Goal: Find specific page/section

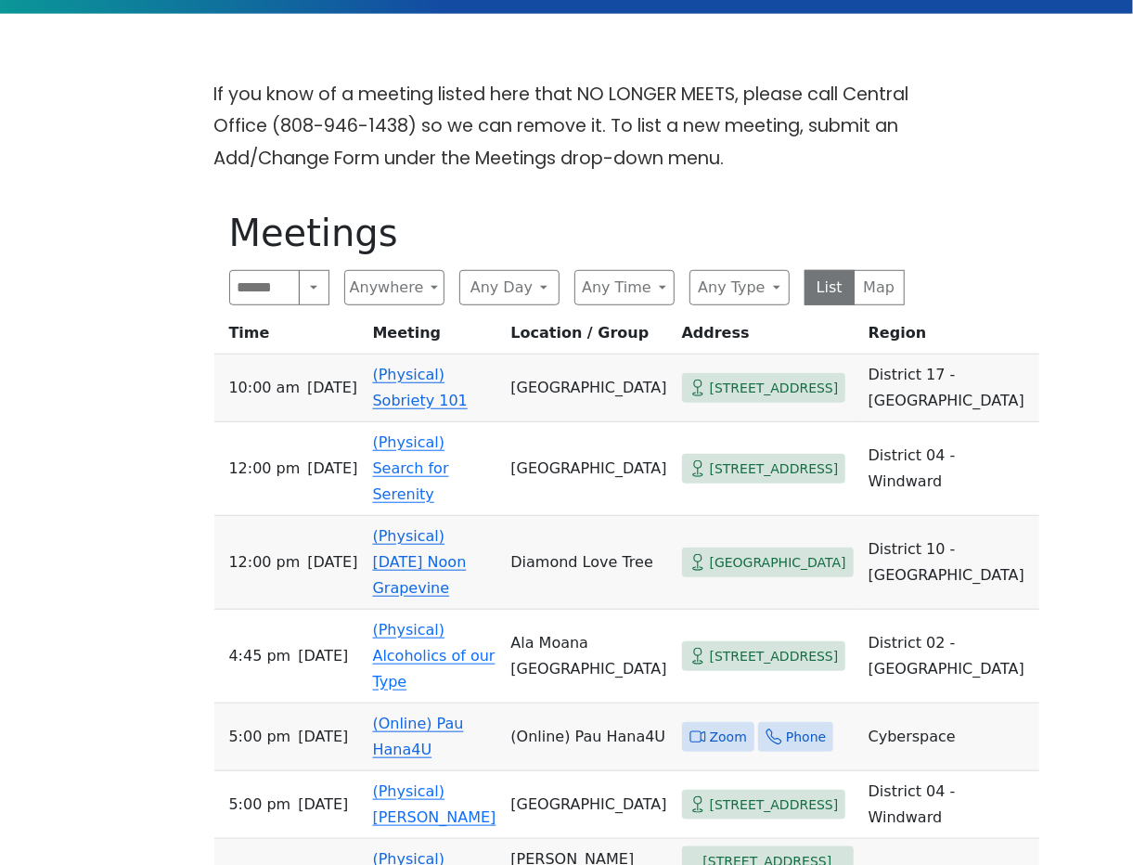
scroll to position [495, 0]
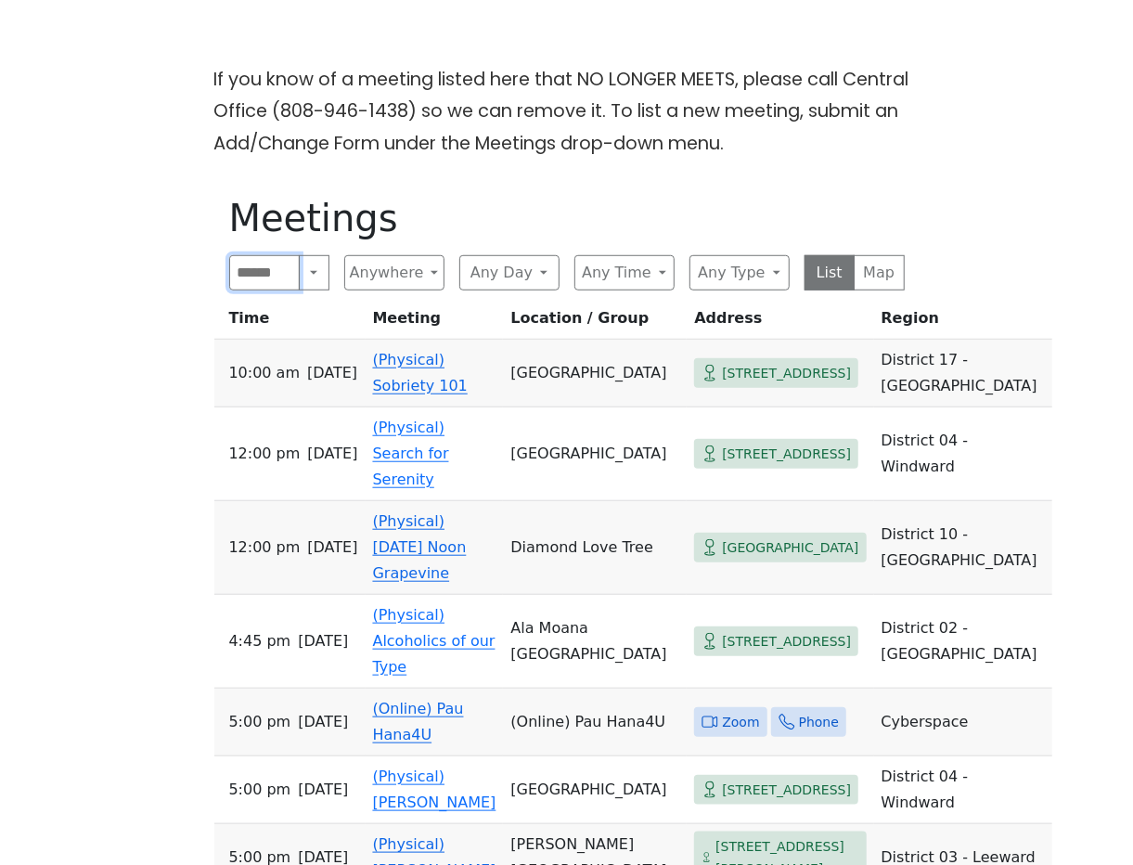
click at [245, 255] on input "Search" at bounding box center [264, 272] width 71 height 35
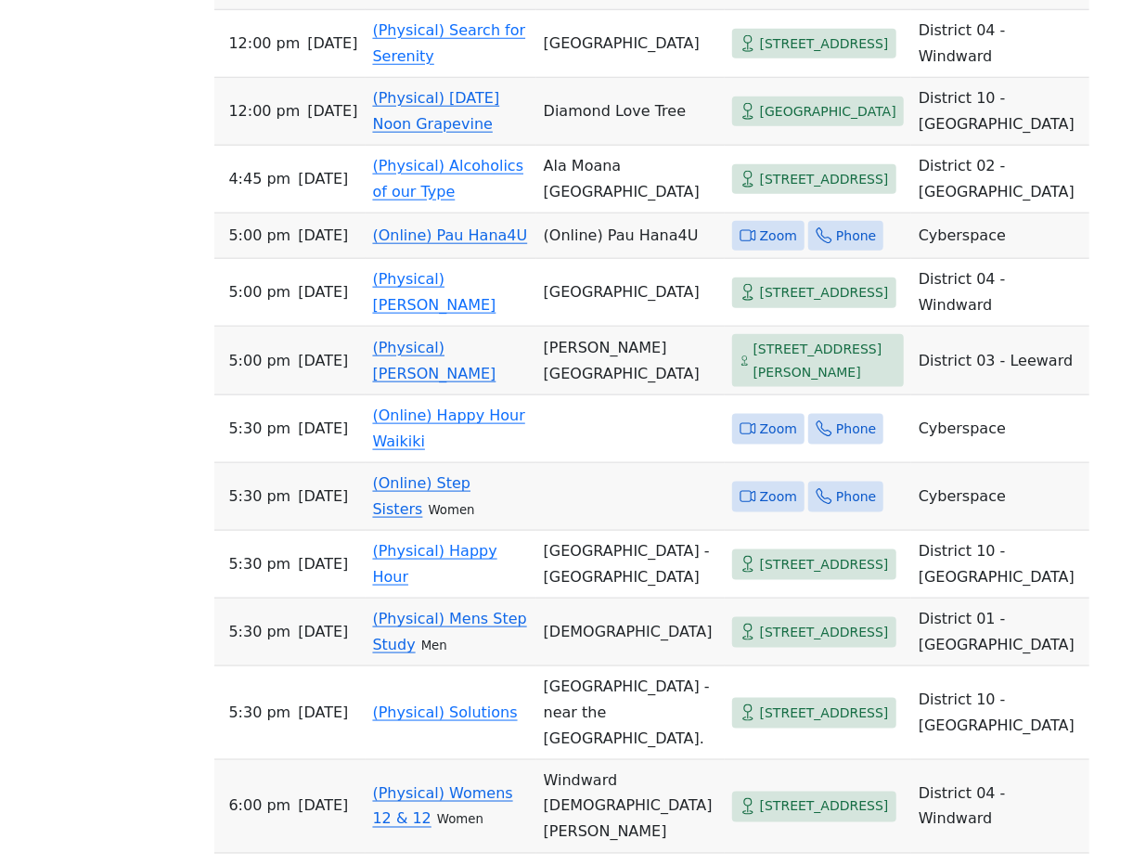
scroll to position [644, 0]
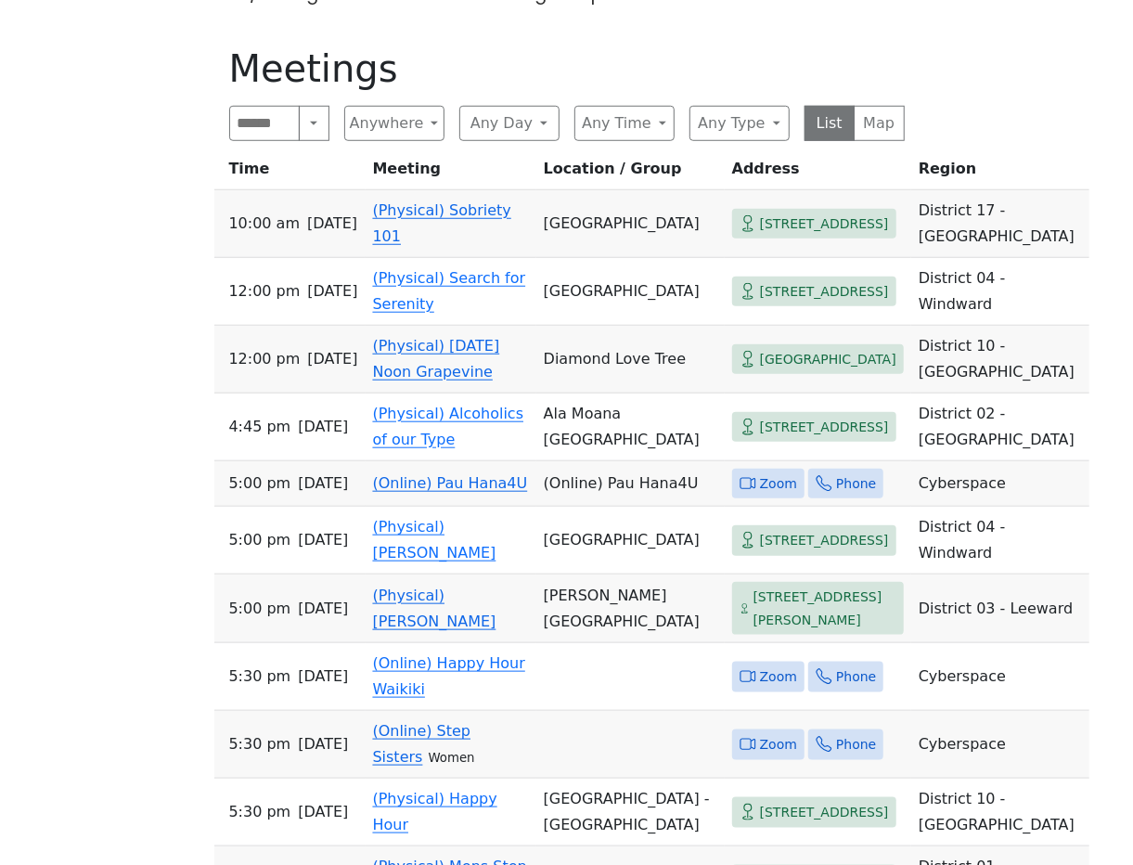
click at [413, 348] on td "(Physical) [DATE] Noon Grapevine" at bounding box center [451, 360] width 171 height 68
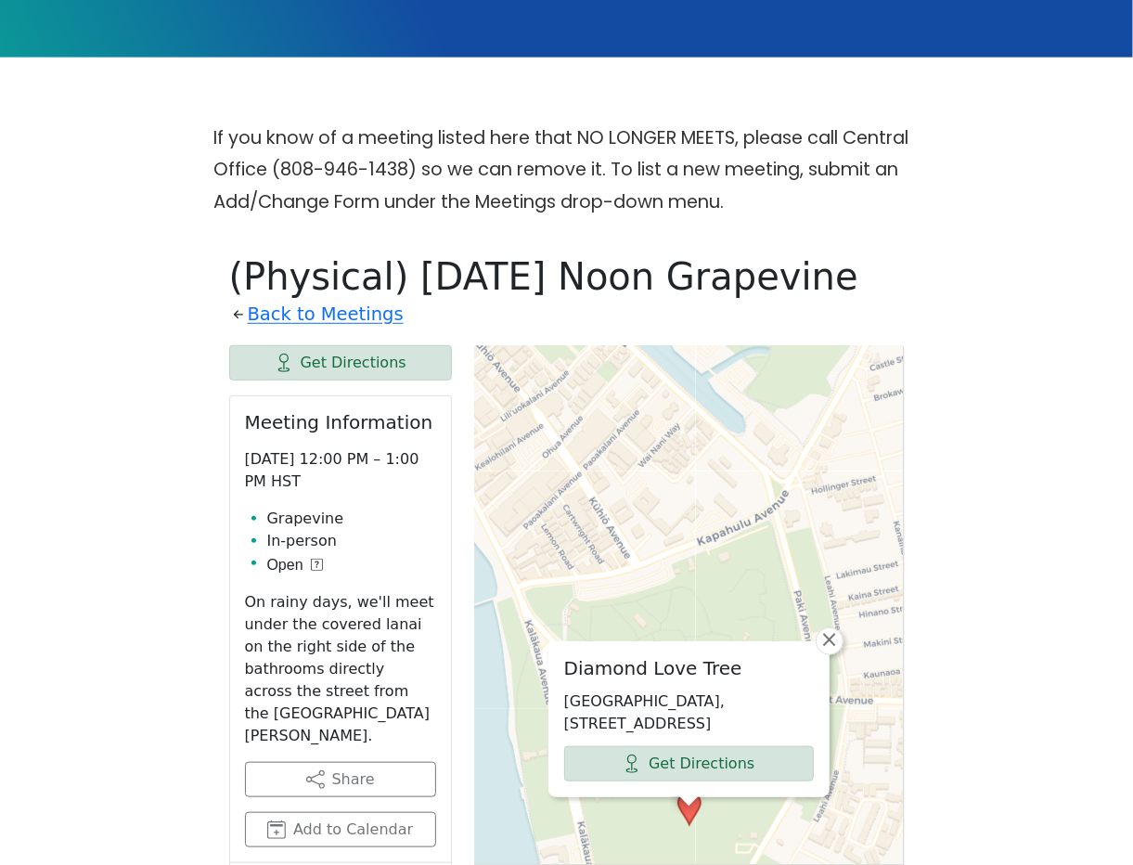
scroll to position [618, 0]
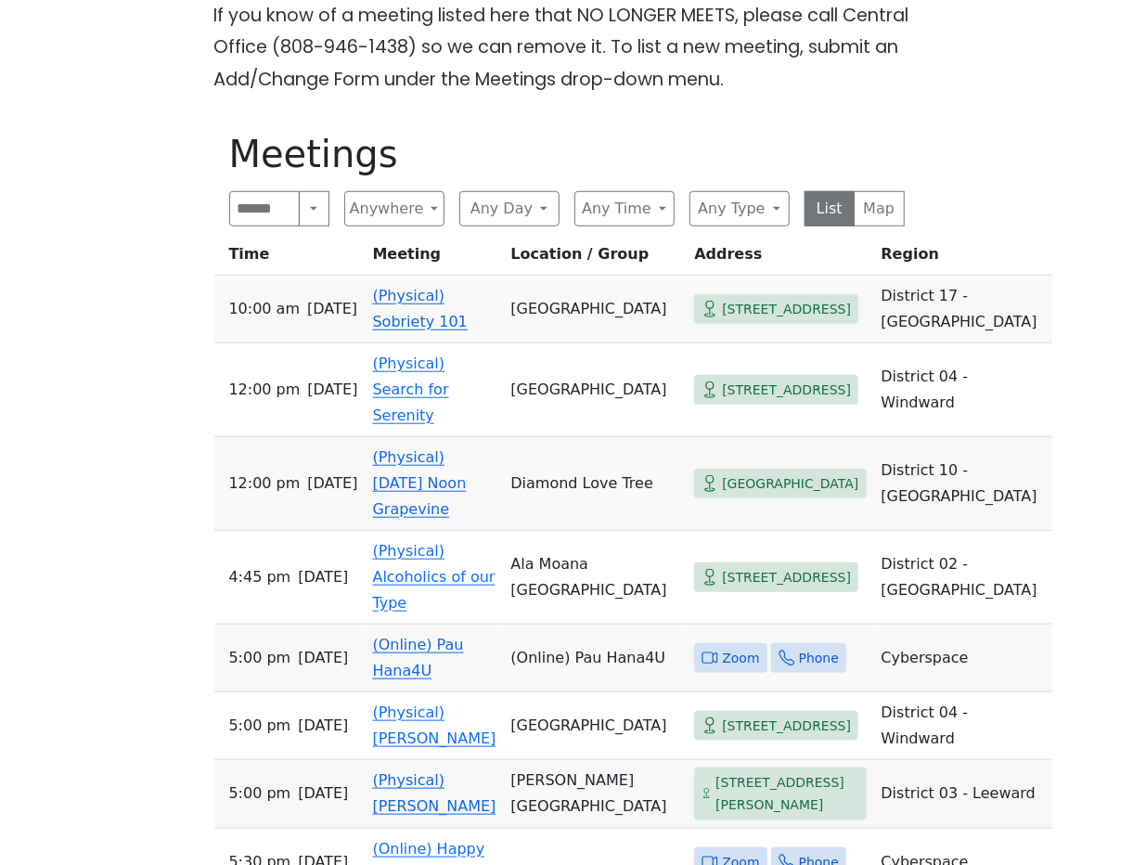
scroll to position [618, 0]
